Goal: Task Accomplishment & Management: Use online tool/utility

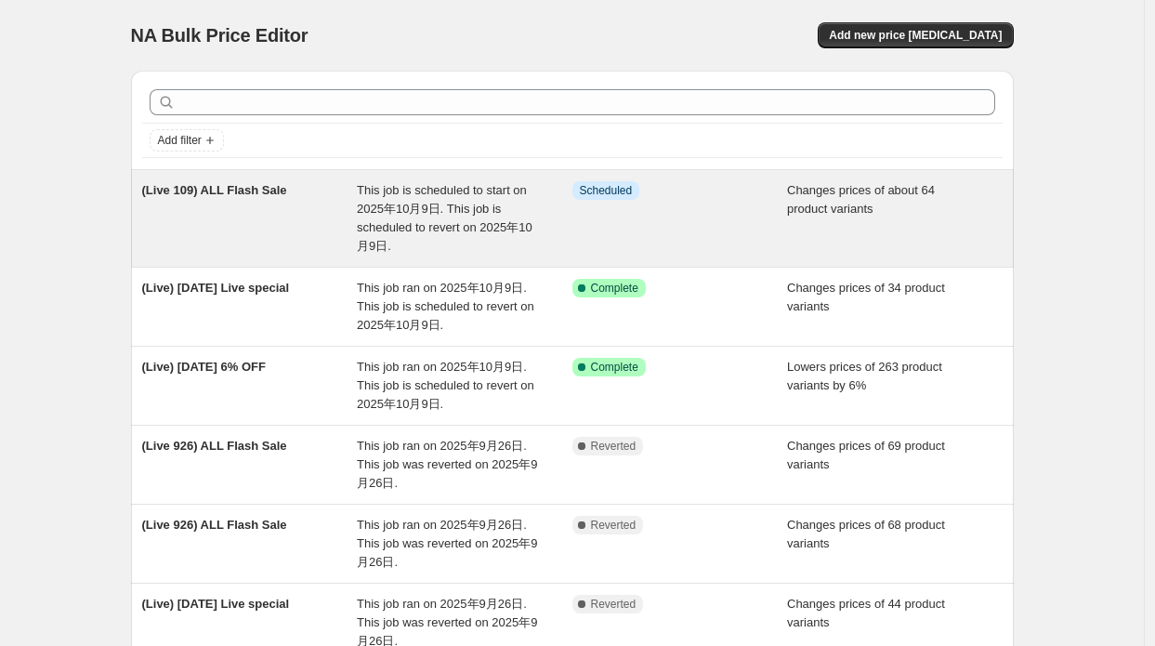
click at [435, 228] on span "This job is scheduled to start on 2025年10月9日. This job is scheduled to revert o…" at bounding box center [445, 218] width 176 height 70
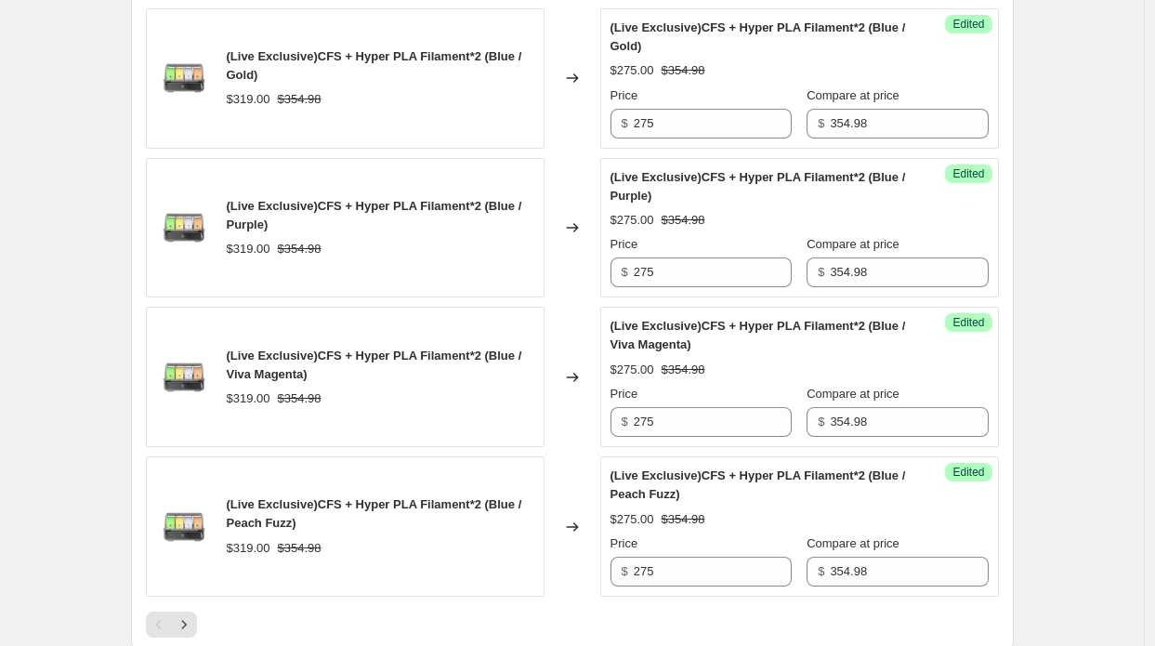
scroll to position [3532, 0]
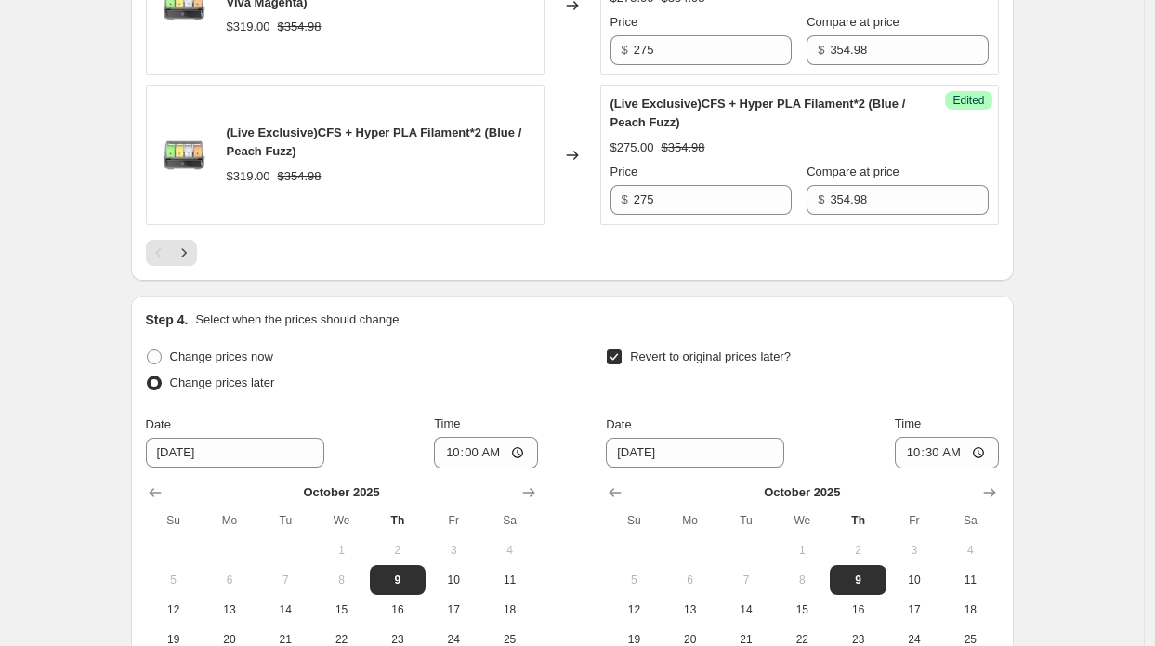
click at [195, 240] on button "Next" at bounding box center [184, 253] width 26 height 26
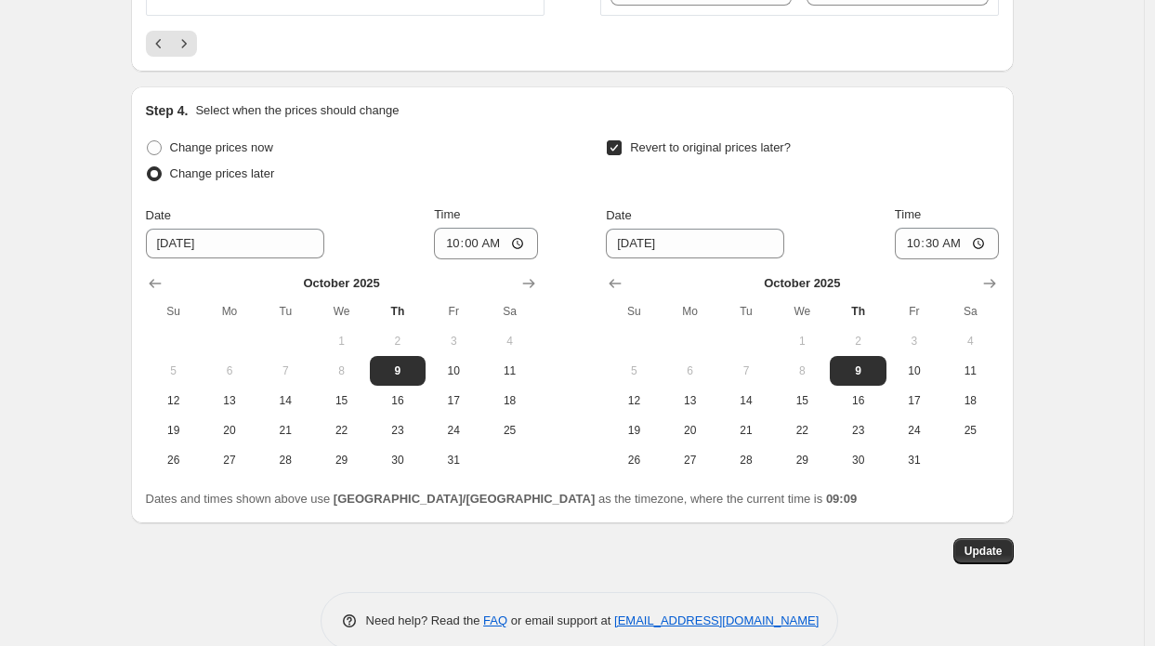
scroll to position [3778, 0]
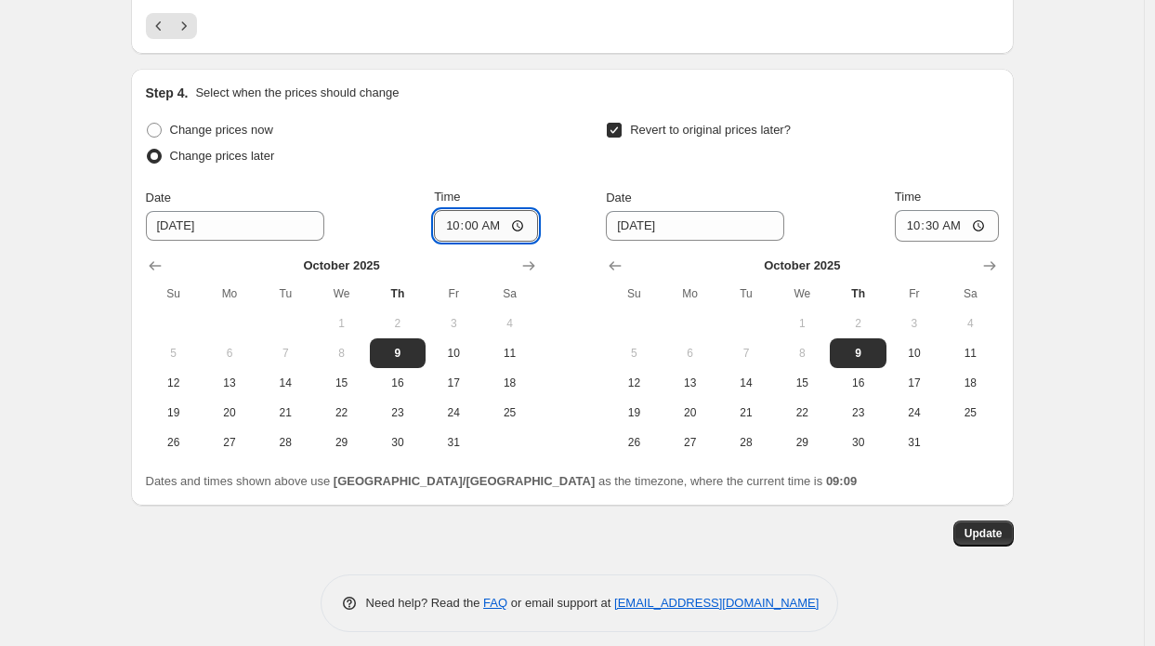
click at [495, 212] on input "10:00" at bounding box center [486, 226] width 104 height 32
click at [197, 127] on label "Change prices now" at bounding box center [209, 130] width 127 height 26
click at [148, 124] on input "Change prices now" at bounding box center [147, 123] width 1 height 1
radio input "true"
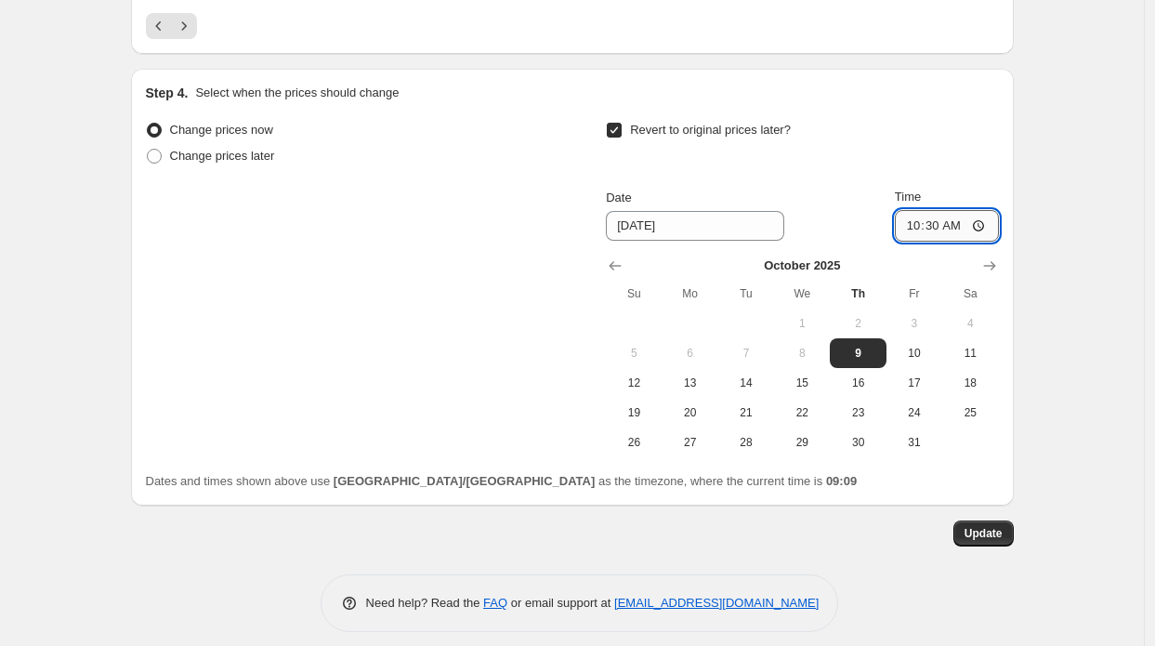
click at [947, 217] on input "10:30" at bounding box center [947, 226] width 104 height 32
type input "09:35"
click at [997, 526] on span "Update" at bounding box center [984, 533] width 38 height 15
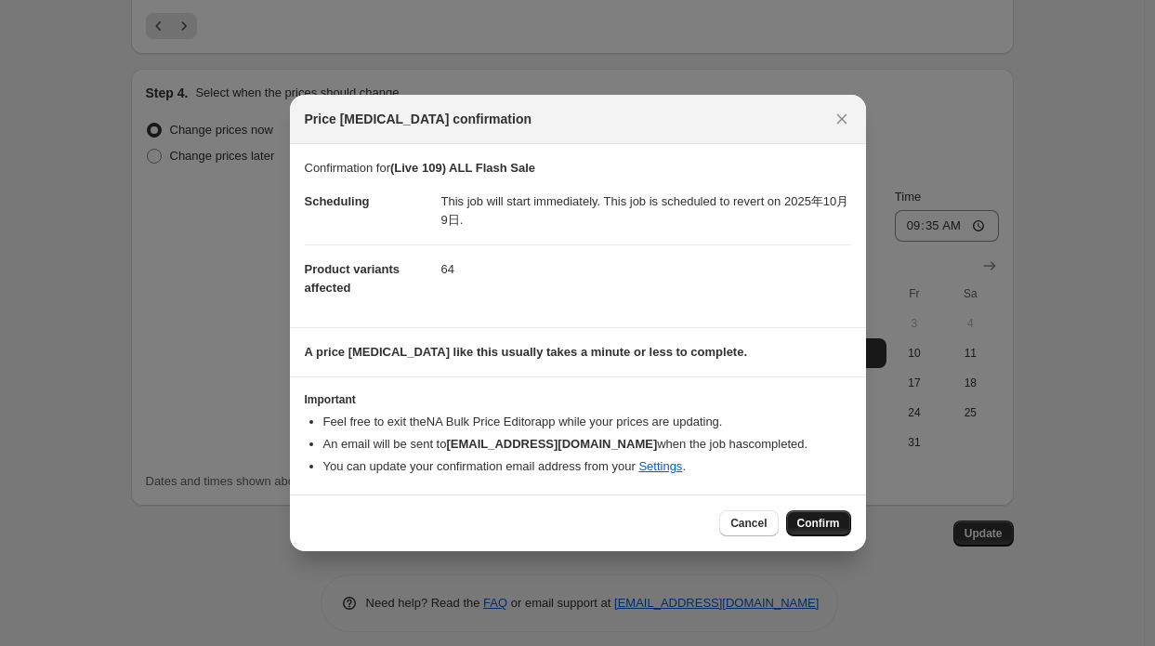
click at [803, 511] on button "Confirm" at bounding box center [818, 523] width 65 height 26
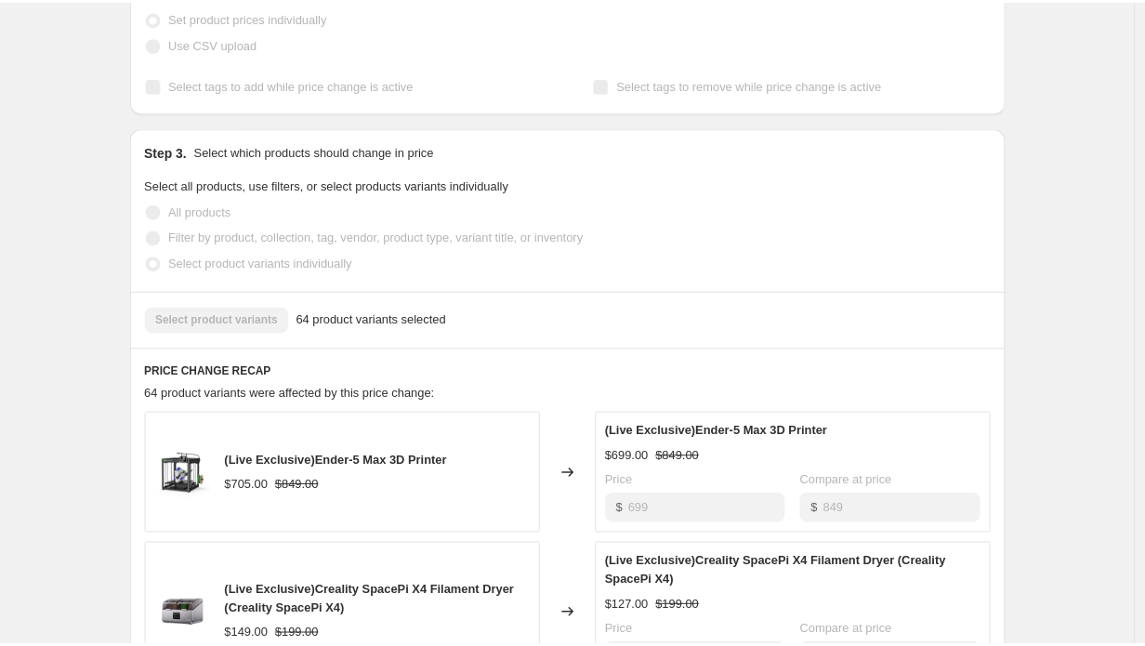
scroll to position [651, 0]
